Goal: Check status: Check status

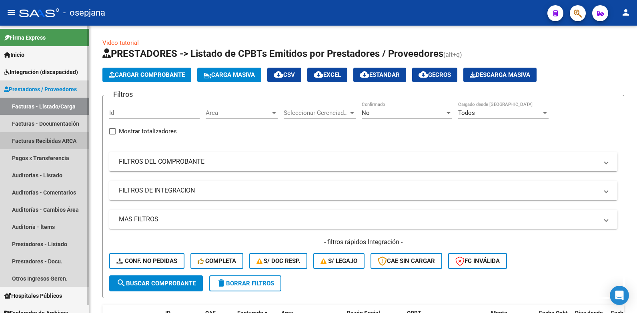
click at [56, 142] on link "Facturas Recibidas ARCA" at bounding box center [44, 140] width 89 height 17
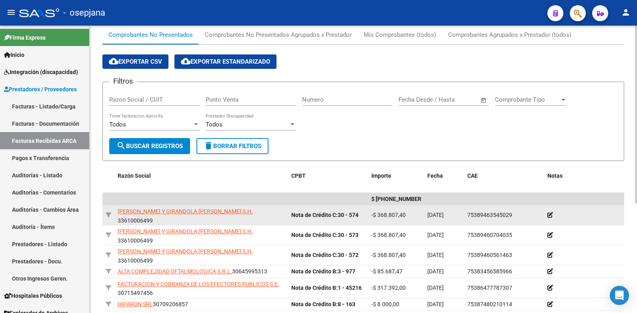
scroll to position [40, 0]
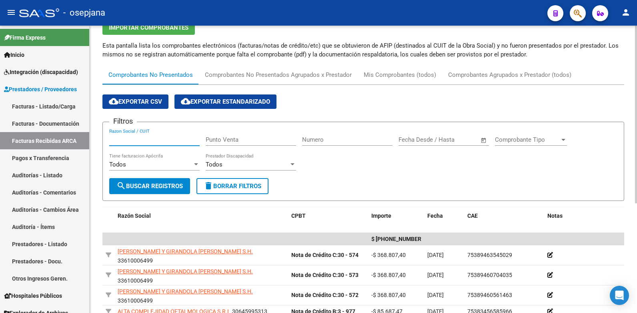
paste input "P30615553235"
click at [114, 139] on input "P30615553235" at bounding box center [154, 139] width 90 height 7
type input "30615553235"
click at [151, 182] on button "search Buscar Registros" at bounding box center [149, 186] width 81 height 16
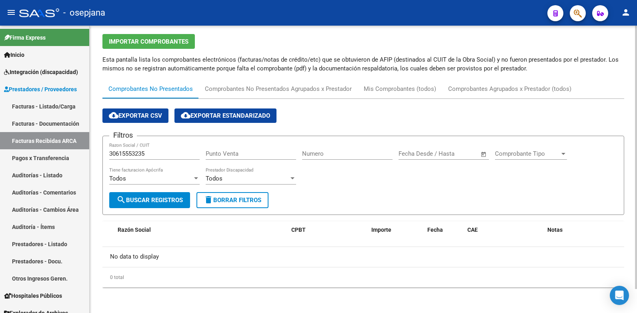
scroll to position [0, 0]
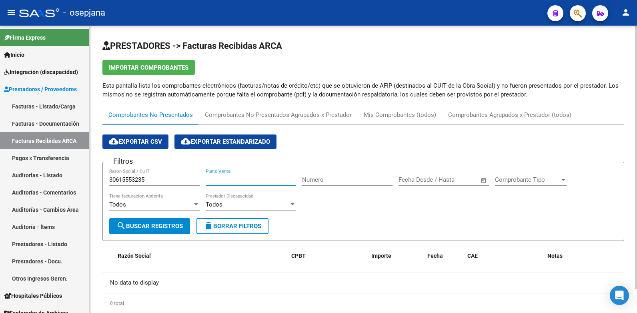
click at [276, 178] on input "Punto Venta" at bounding box center [251, 179] width 90 height 7
type input "9"
click at [158, 226] on span "search Buscar Registros" at bounding box center [149, 225] width 66 height 7
